Goal: Information Seeking & Learning: Learn about a topic

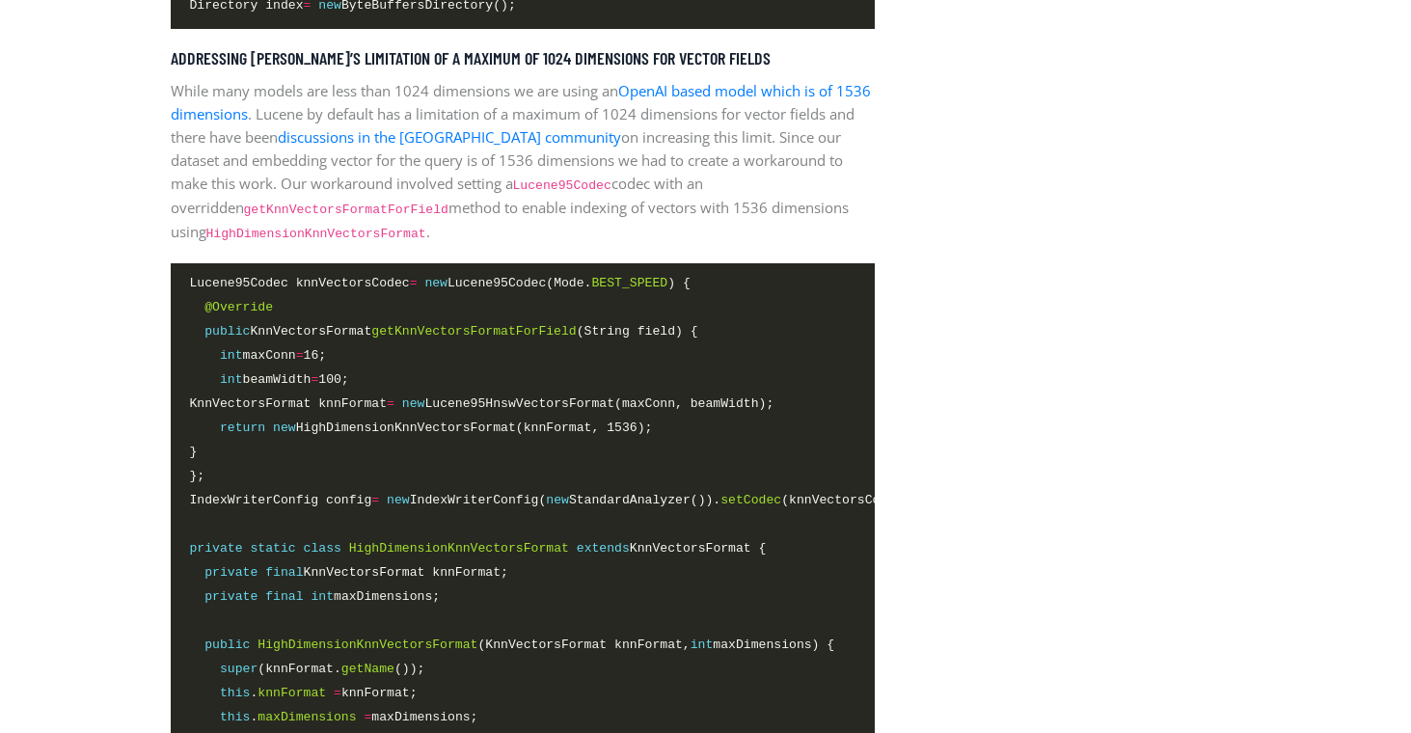
scroll to position [3067, 0]
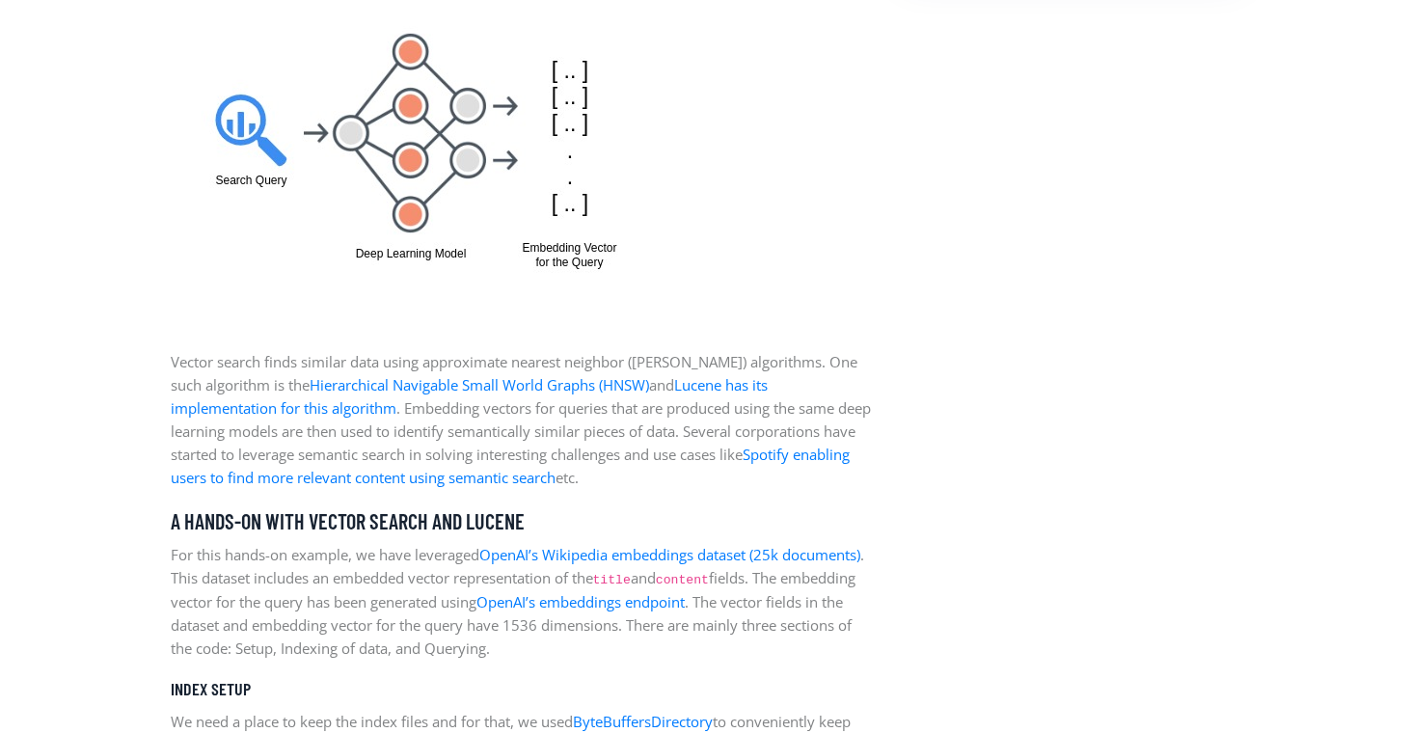
scroll to position [2252, 0]
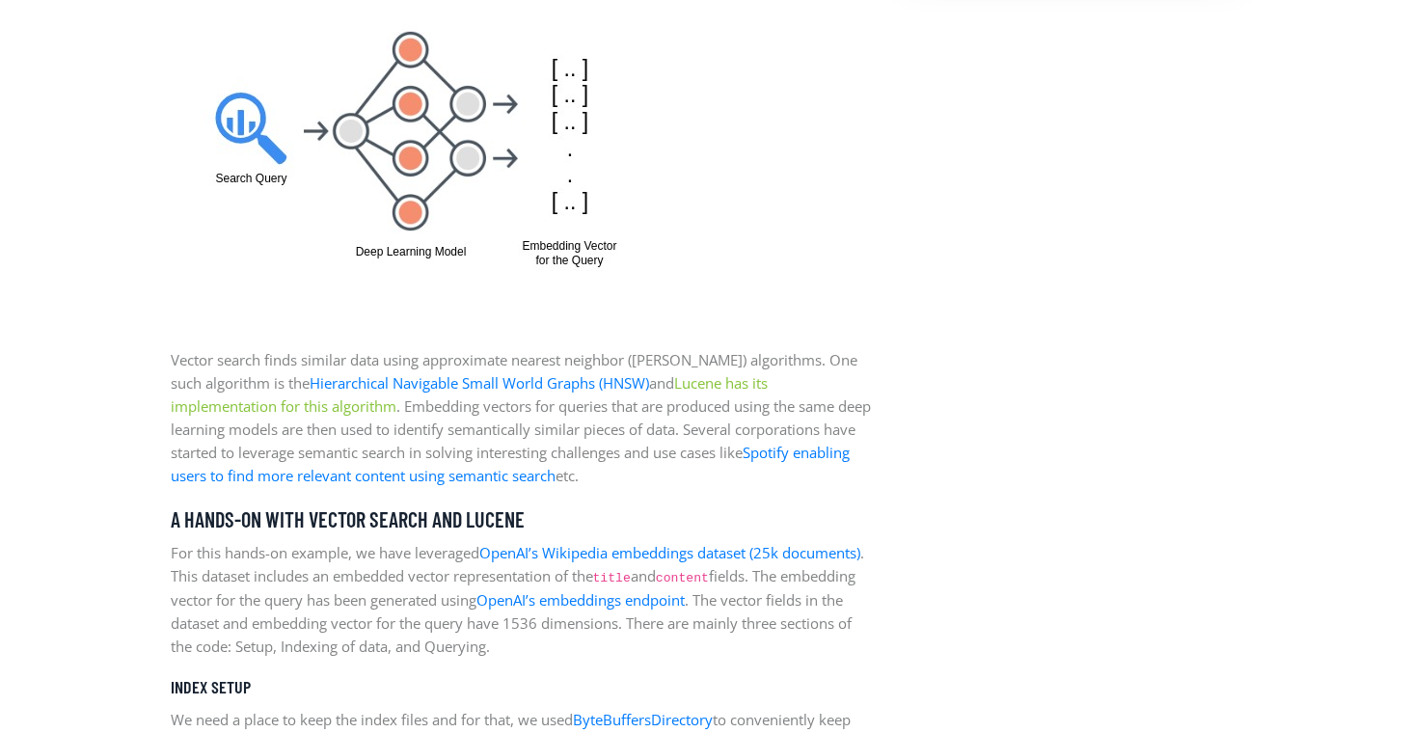
click at [266, 407] on link "Lucene has its implementation for this algorithm" at bounding box center [469, 394] width 597 height 42
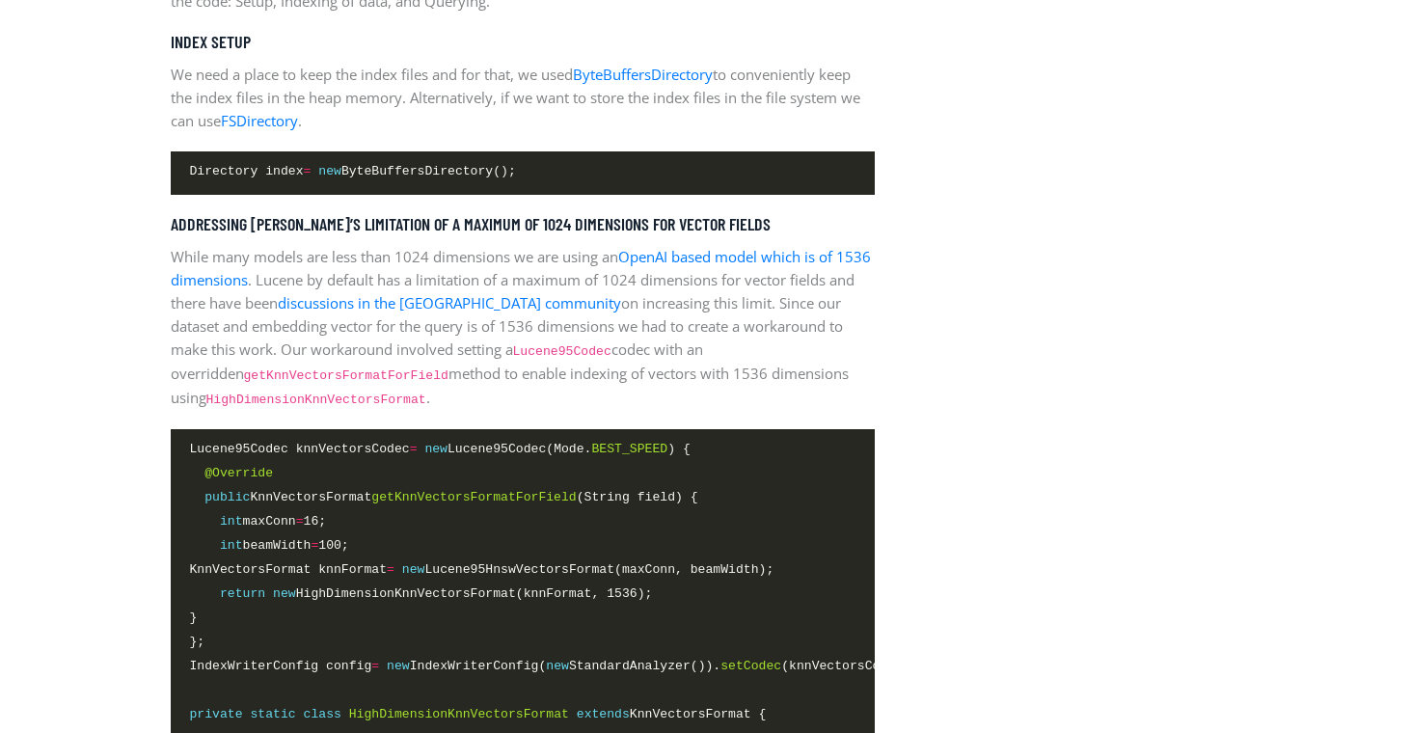
scroll to position [2898, 0]
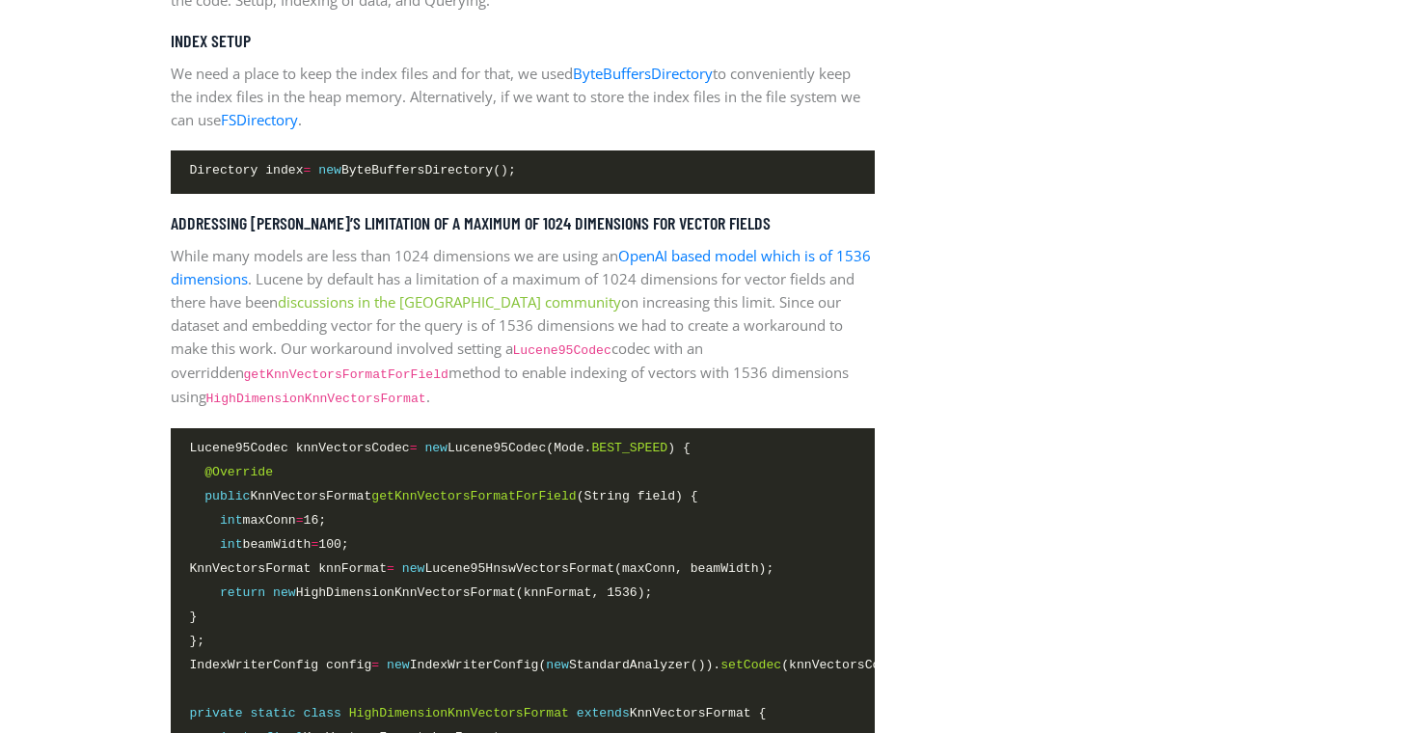
click at [486, 307] on link "discussions in the [GEOGRAPHIC_DATA] community" at bounding box center [449, 301] width 343 height 19
